Goal: Information Seeking & Learning: Check status

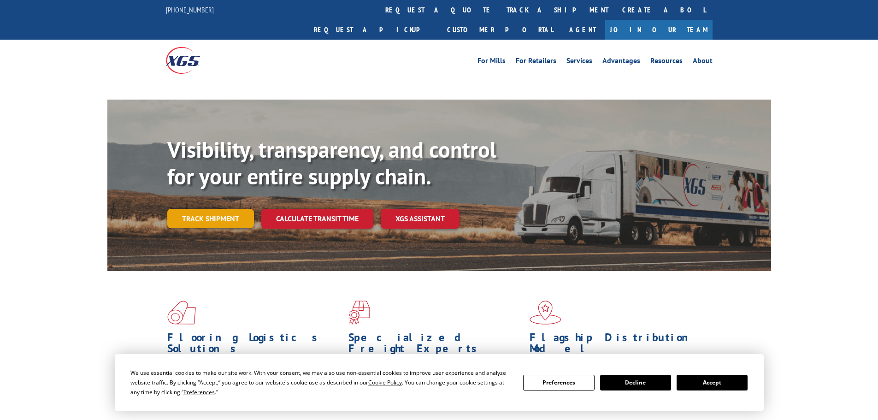
click at [205, 209] on link "Track shipment" at bounding box center [210, 218] width 87 height 19
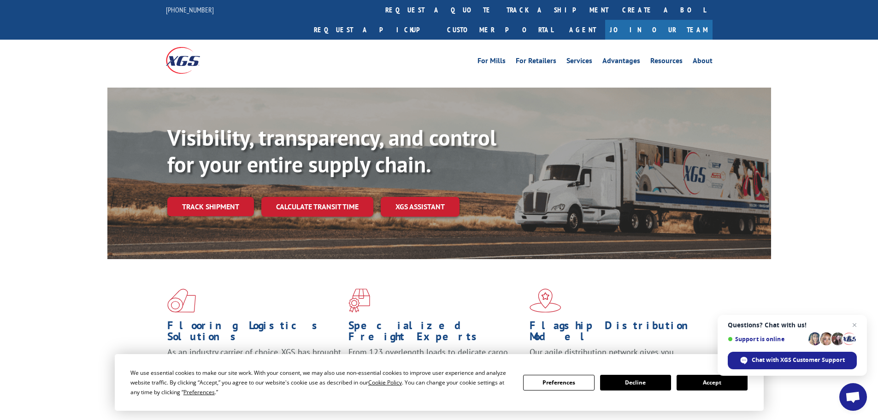
click at [712, 384] on button "Accept" at bounding box center [711, 383] width 71 height 16
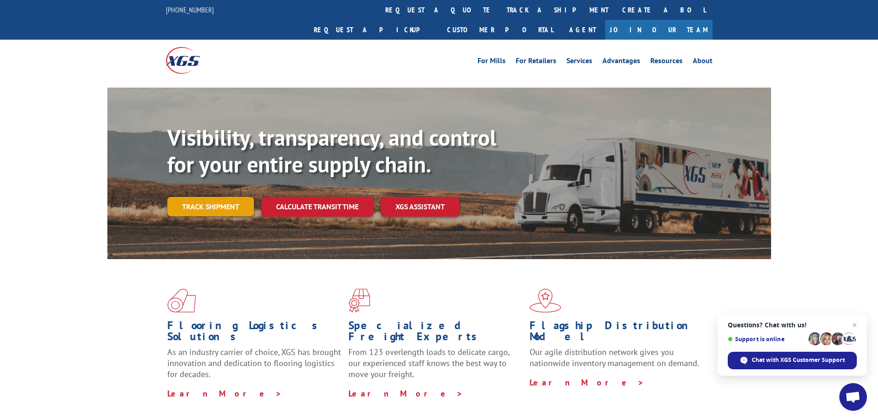
click at [206, 197] on link "Track shipment" at bounding box center [210, 206] width 87 height 19
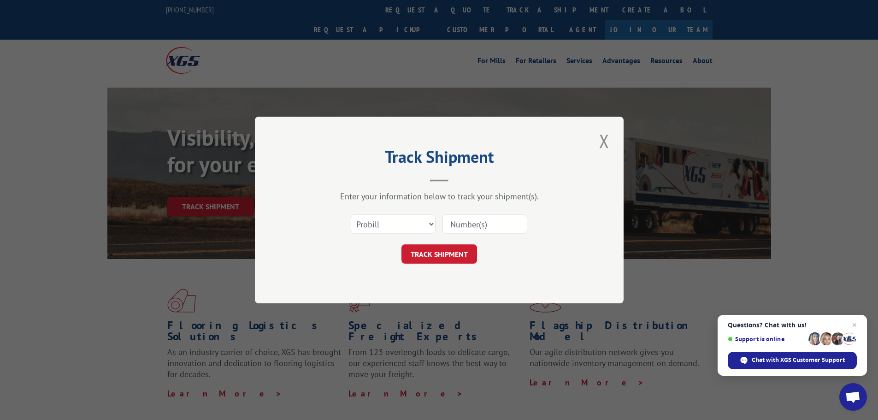
click at [467, 223] on input at bounding box center [484, 223] width 85 height 19
paste input "17535916"
type input "17535916"
click at [442, 263] on button "TRACK SHIPMENT" at bounding box center [439, 253] width 76 height 19
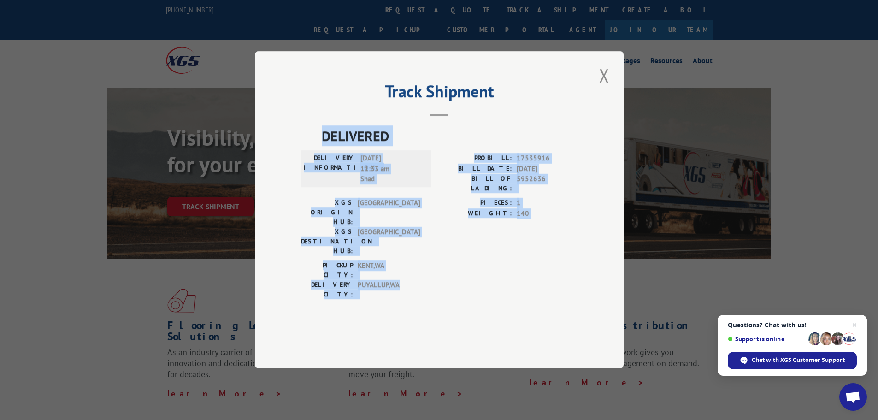
drag, startPoint x: 320, startPoint y: 160, endPoint x: 460, endPoint y: 271, distance: 178.8
click at [460, 271] on div "DELIVERED DELIVERY INFORMATION: [DATE] 11:33 am Shad PROBILL: 17535916 BILL DAT…" at bounding box center [439, 215] width 276 height 178
copy div "DELIVERED DELIVERY INFORMATION: [DATE] 11:33 am Shad PROBILL: 17535916 BILL DAT…"
click at [602, 88] on button "Close modal" at bounding box center [604, 75] width 16 height 25
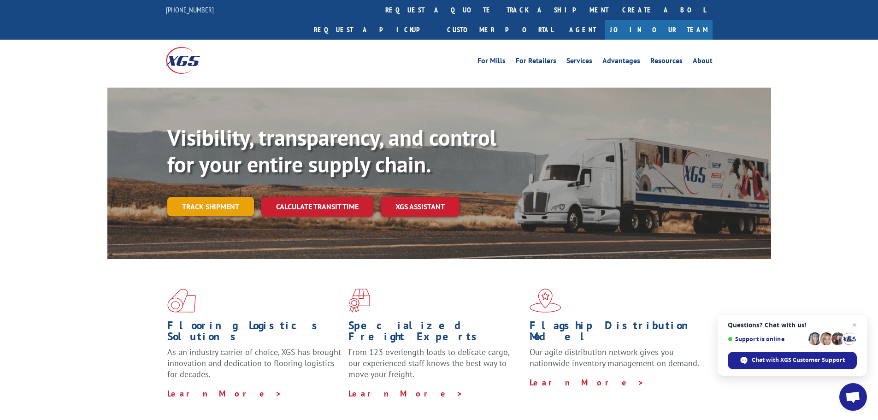
click at [232, 197] on link "Track shipment" at bounding box center [210, 206] width 87 height 19
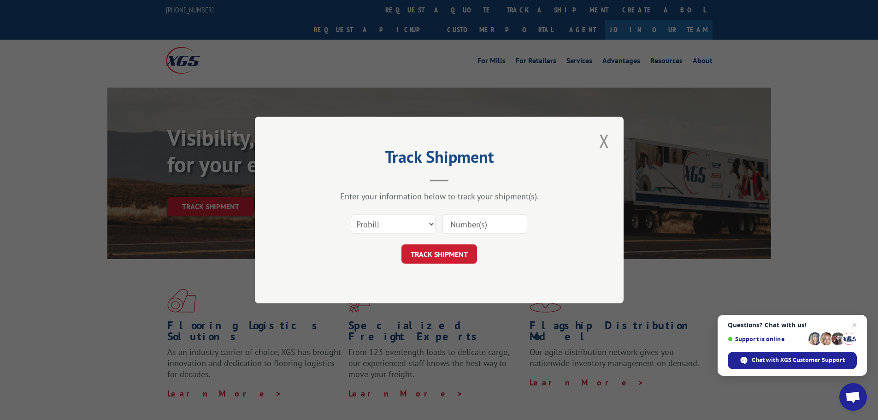
click at [458, 224] on input at bounding box center [484, 223] width 85 height 19
paste input "17153233"
type input "17153233"
click at [447, 260] on button "TRACK SHIPMENT" at bounding box center [439, 253] width 76 height 19
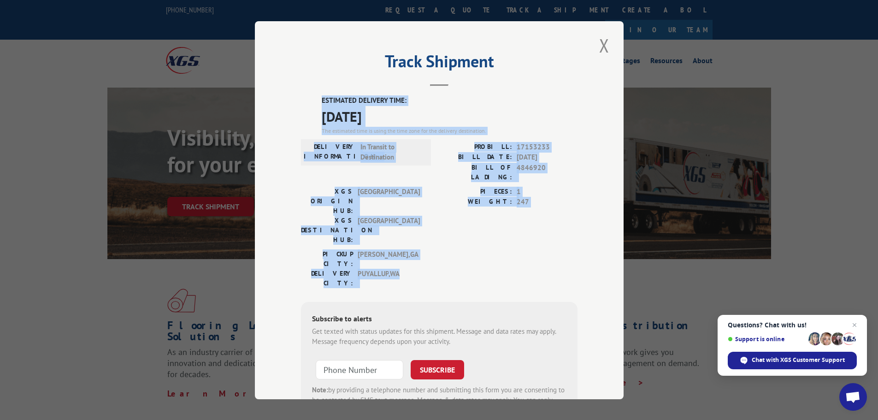
drag, startPoint x: 316, startPoint y: 98, endPoint x: 430, endPoint y: 228, distance: 172.7
click at [430, 228] on div "ESTIMATED DELIVERY TIME: [DATE] The estimated time is using the time zone for t…" at bounding box center [439, 260] width 276 height 331
copy div "ESTIMATED DELIVERY TIME: [DATE] The estimated time is using the time zone for t…"
click at [603, 43] on button "Close modal" at bounding box center [604, 45] width 16 height 25
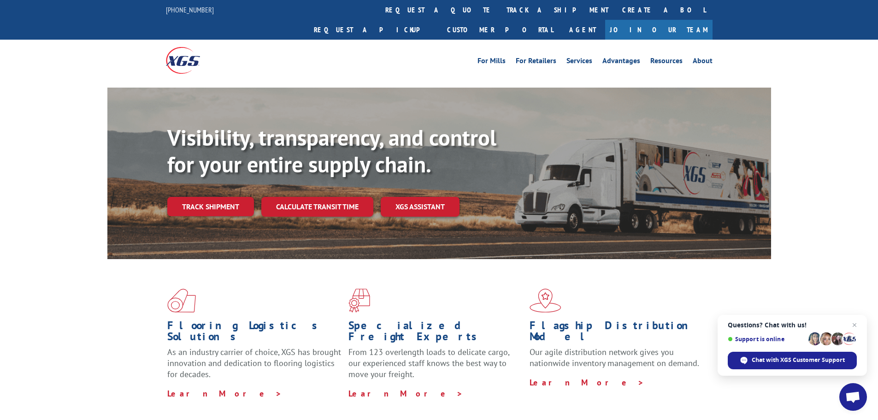
click at [202, 197] on link "Track shipment" at bounding box center [210, 206] width 87 height 19
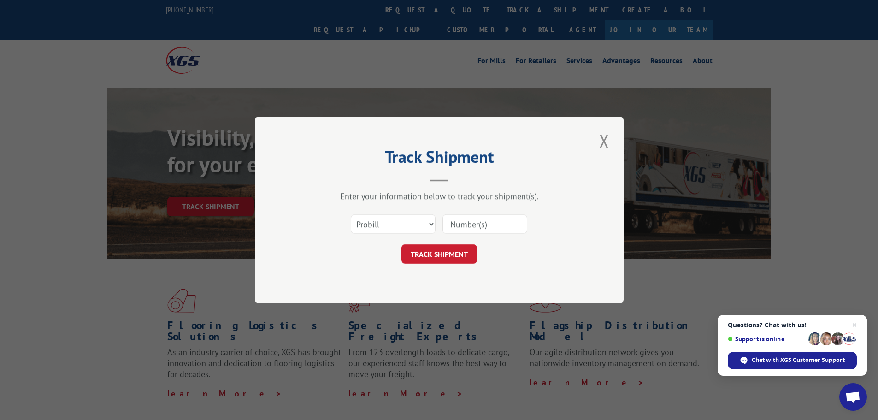
click at [456, 221] on input at bounding box center [484, 223] width 85 height 19
paste input "17153325"
type input "17153325"
drag, startPoint x: 449, startPoint y: 251, endPoint x: 457, endPoint y: 251, distance: 7.8
click at [449, 251] on button "TRACK SHIPMENT" at bounding box center [439, 253] width 76 height 19
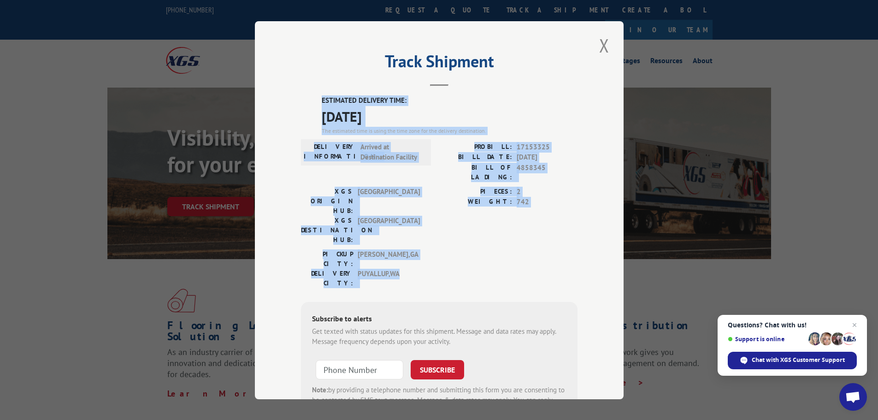
drag, startPoint x: 317, startPoint y: 99, endPoint x: 402, endPoint y: 230, distance: 156.1
click at [401, 231] on div "ESTIMATED DELIVERY TIME: [DATE] The estimated time is using the time zone for t…" at bounding box center [439, 260] width 276 height 331
copy div "ESTIMATED DELIVERY TIME: [DATE] The estimated time is using the time zone for t…"
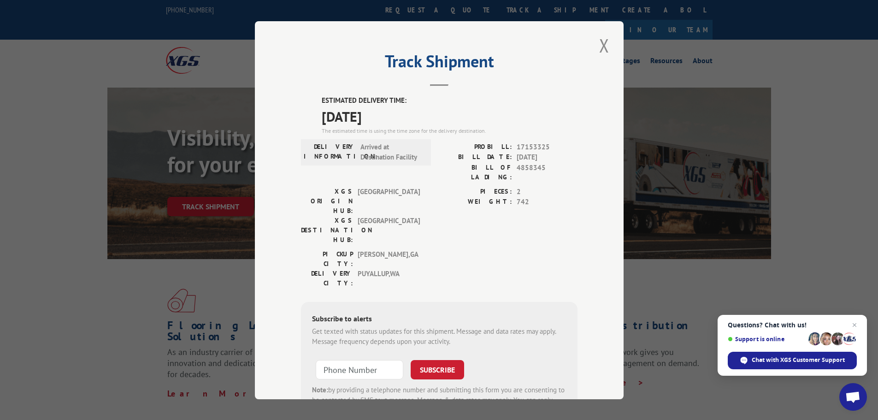
click at [758, 281] on div "Track Shipment ESTIMATED DELIVERY TIME: [DATE] The estimated time is using the …" at bounding box center [439, 210] width 878 height 420
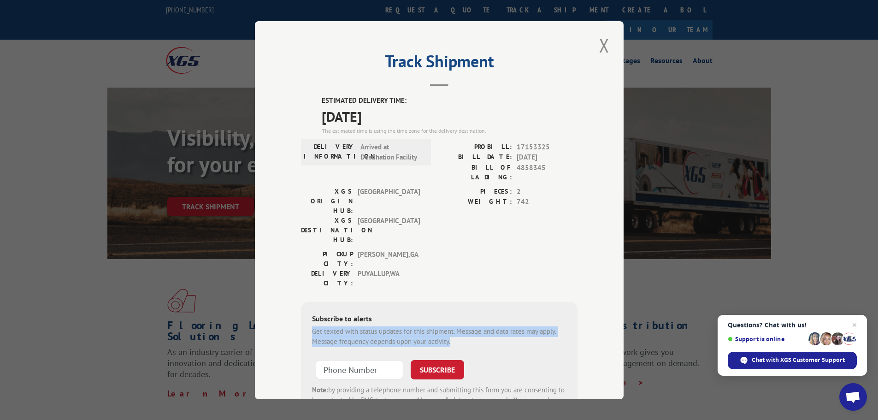
click at [599, 39] on button "Close modal" at bounding box center [604, 45] width 16 height 25
